Goal: Task Accomplishment & Management: Use online tool/utility

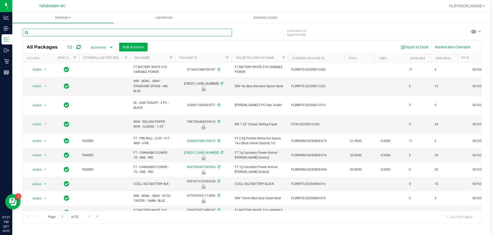
click at [173, 31] on input "text" at bounding box center [127, 33] width 209 height 8
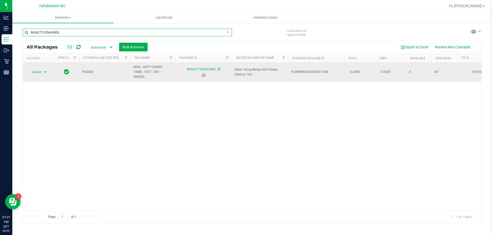
type input "9654271335643800"
click at [45, 70] on span "select" at bounding box center [45, 72] width 4 height 4
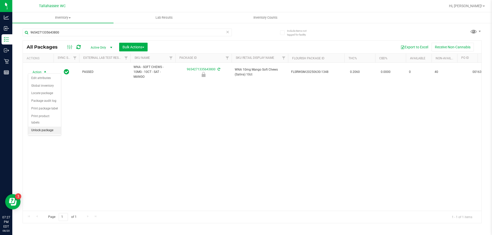
click at [44, 127] on li "Unlock package" at bounding box center [44, 131] width 33 height 8
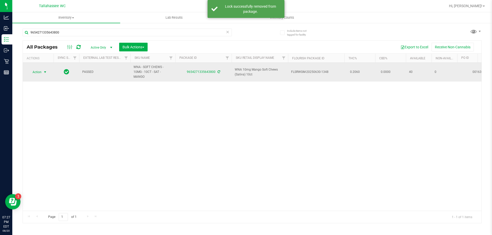
click at [46, 70] on span "select" at bounding box center [45, 72] width 4 height 4
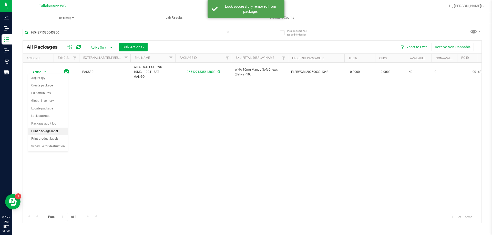
click at [49, 131] on li "Print package label" at bounding box center [48, 132] width 40 height 8
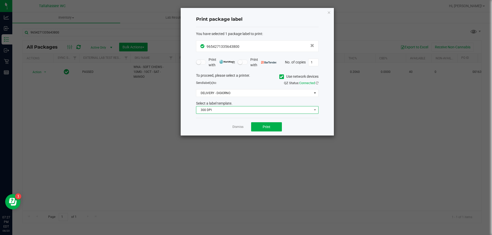
click at [283, 110] on span "300 DPI" at bounding box center [253, 110] width 115 height 7
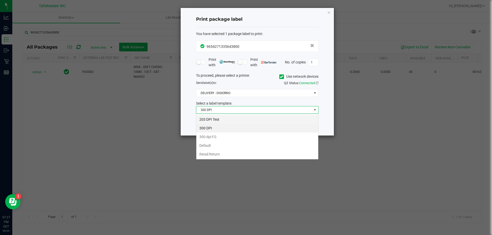
scroll to position [8, 122]
click at [274, 122] on li "203 DPI Test" at bounding box center [257, 119] width 122 height 9
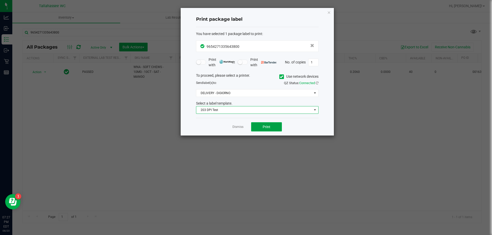
click at [264, 130] on button "Print" at bounding box center [266, 126] width 31 height 9
